Goal: Task Accomplishment & Management: Manage account settings

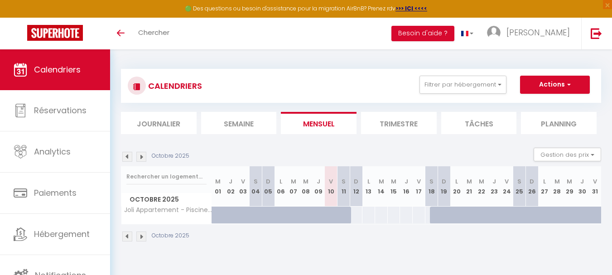
click at [388, 41] on div "Toggle menubar Chercher BUTTON Besoin d'aide ? [PERSON_NAME]" at bounding box center [336, 34] width 540 height 32
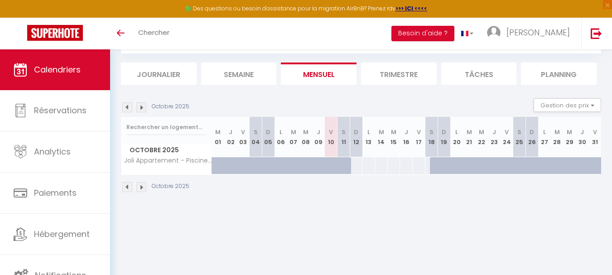
click at [144, 108] on img at bounding box center [141, 107] width 10 height 10
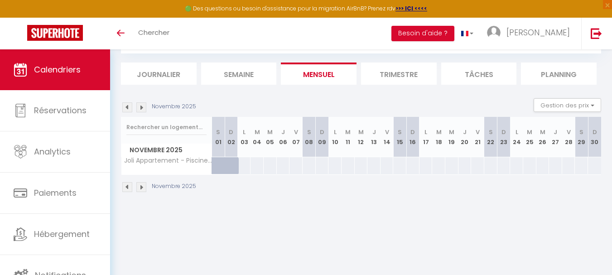
click at [141, 107] on img at bounding box center [141, 107] width 10 height 10
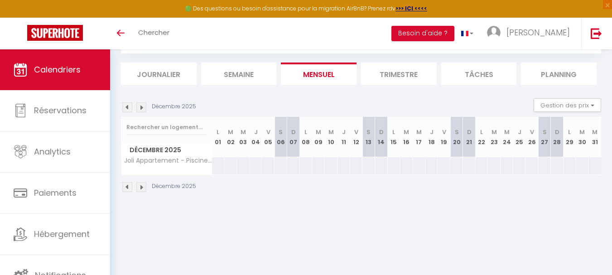
click at [141, 107] on img at bounding box center [141, 107] width 10 height 10
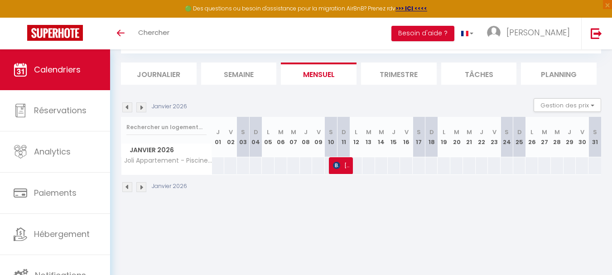
click at [141, 107] on img at bounding box center [141, 107] width 10 height 10
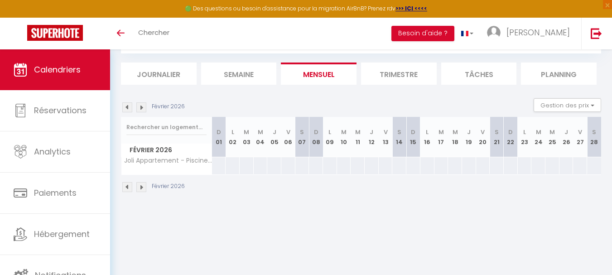
click at [141, 107] on img at bounding box center [141, 107] width 10 height 10
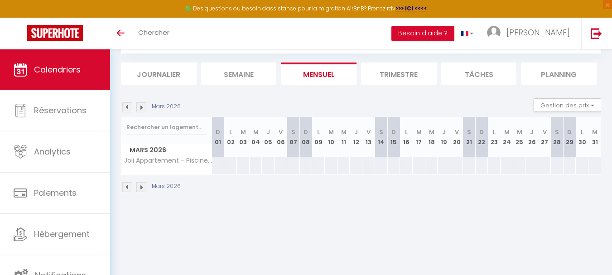
click at [141, 107] on img at bounding box center [141, 107] width 10 height 10
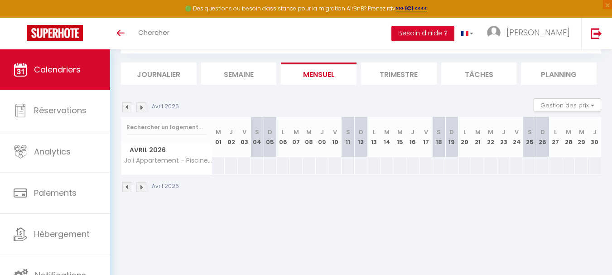
click at [141, 107] on img at bounding box center [141, 107] width 10 height 10
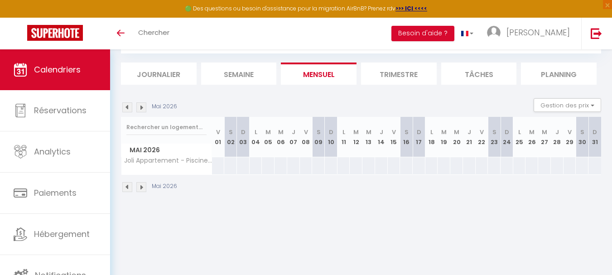
click at [142, 106] on img at bounding box center [141, 107] width 10 height 10
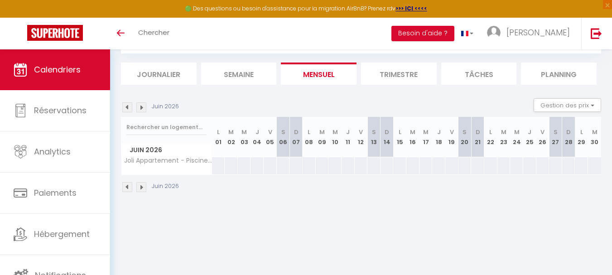
click at [142, 106] on img at bounding box center [141, 107] width 10 height 10
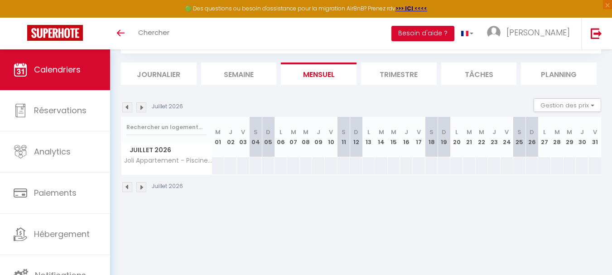
click at [142, 106] on img at bounding box center [141, 107] width 10 height 10
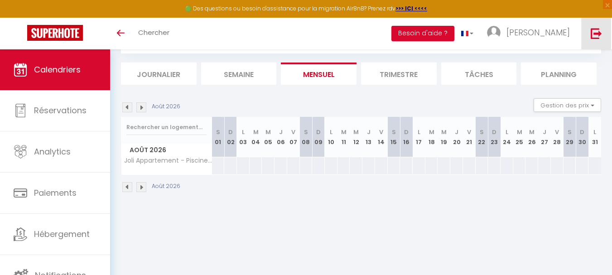
click at [595, 32] on img at bounding box center [596, 33] width 11 height 11
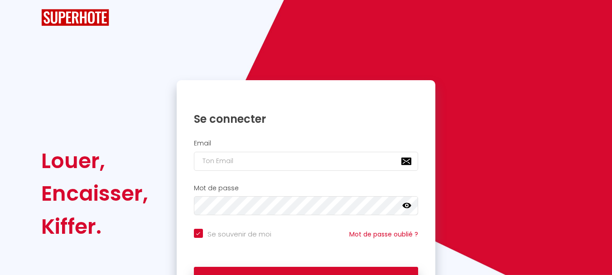
checkbox input "true"
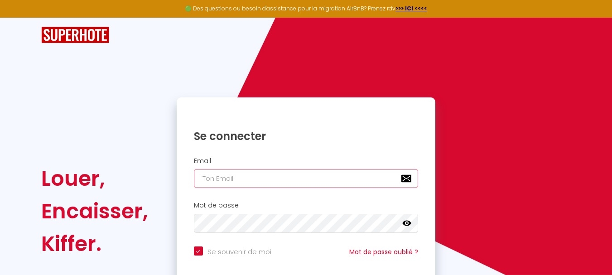
type input "[PERSON_NAME][EMAIL_ADDRESS][DOMAIN_NAME]"
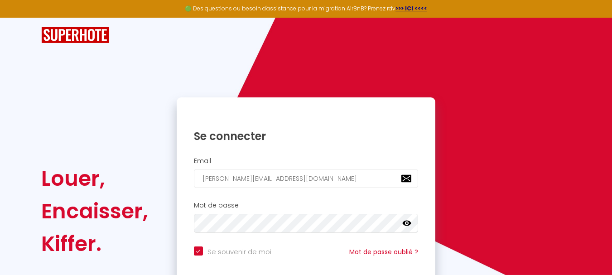
checkbox input "true"
